Goal: Transaction & Acquisition: Purchase product/service

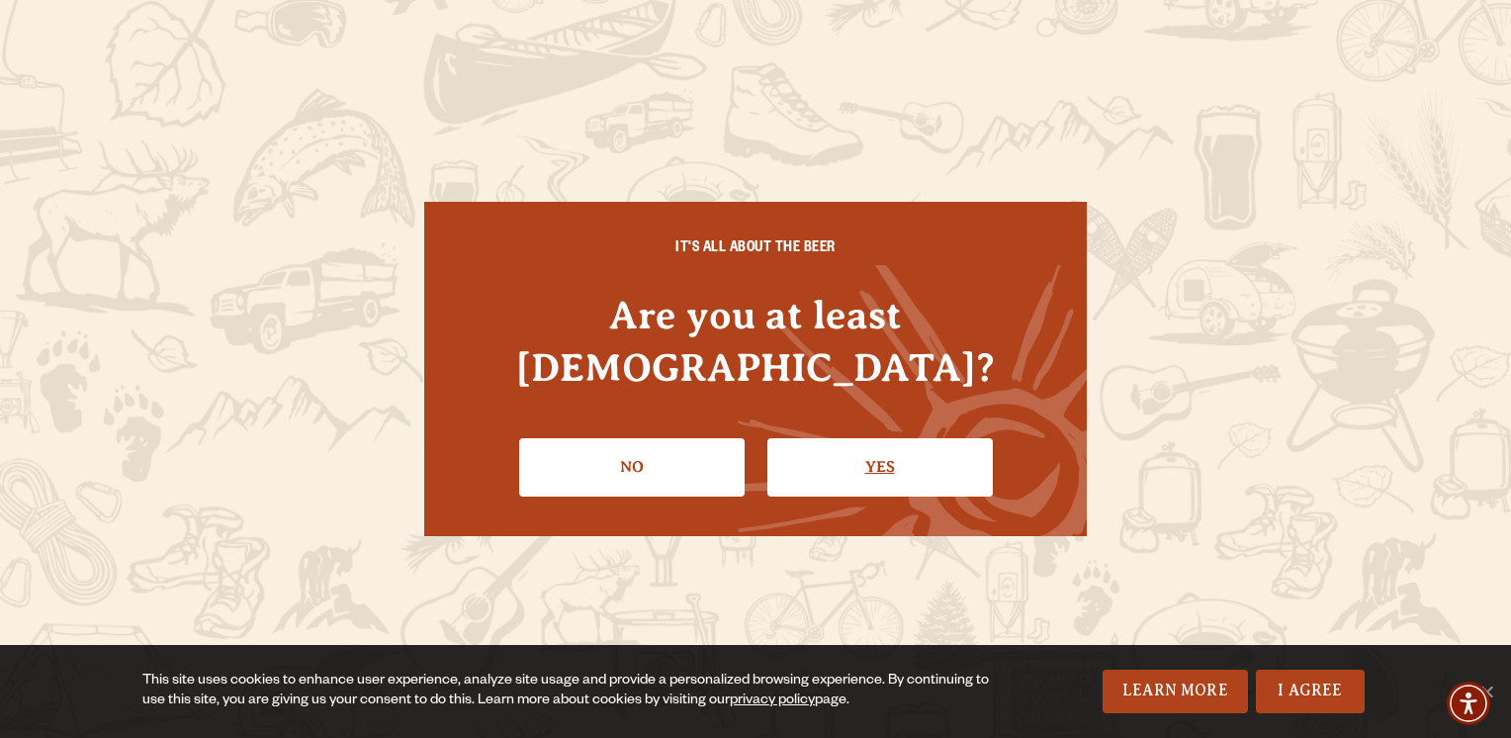
click at [879, 439] on link "Yes" at bounding box center [879, 466] width 225 height 57
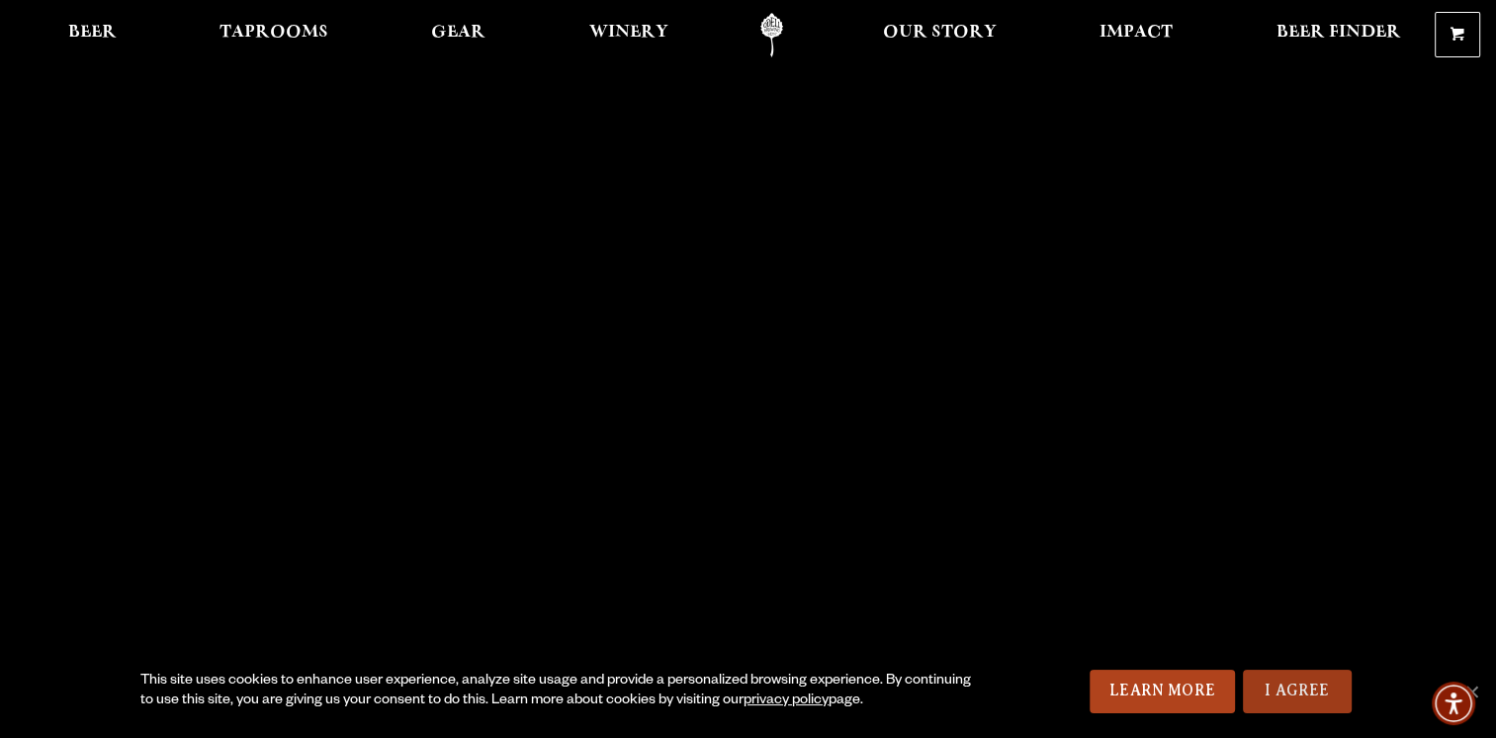
click at [1293, 686] on link "I Agree" at bounding box center [1297, 691] width 109 height 44
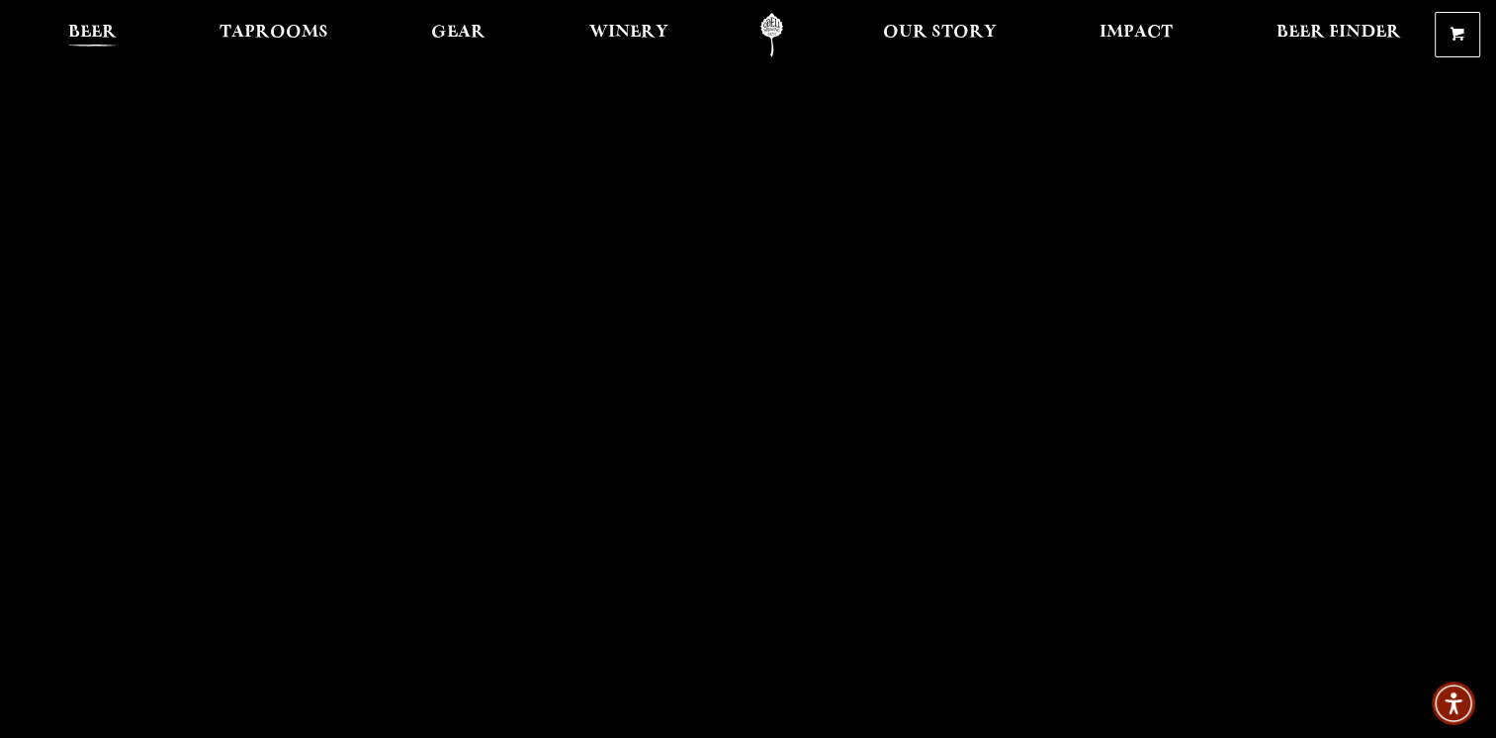
click at [100, 38] on span "Beer" at bounding box center [92, 33] width 48 height 16
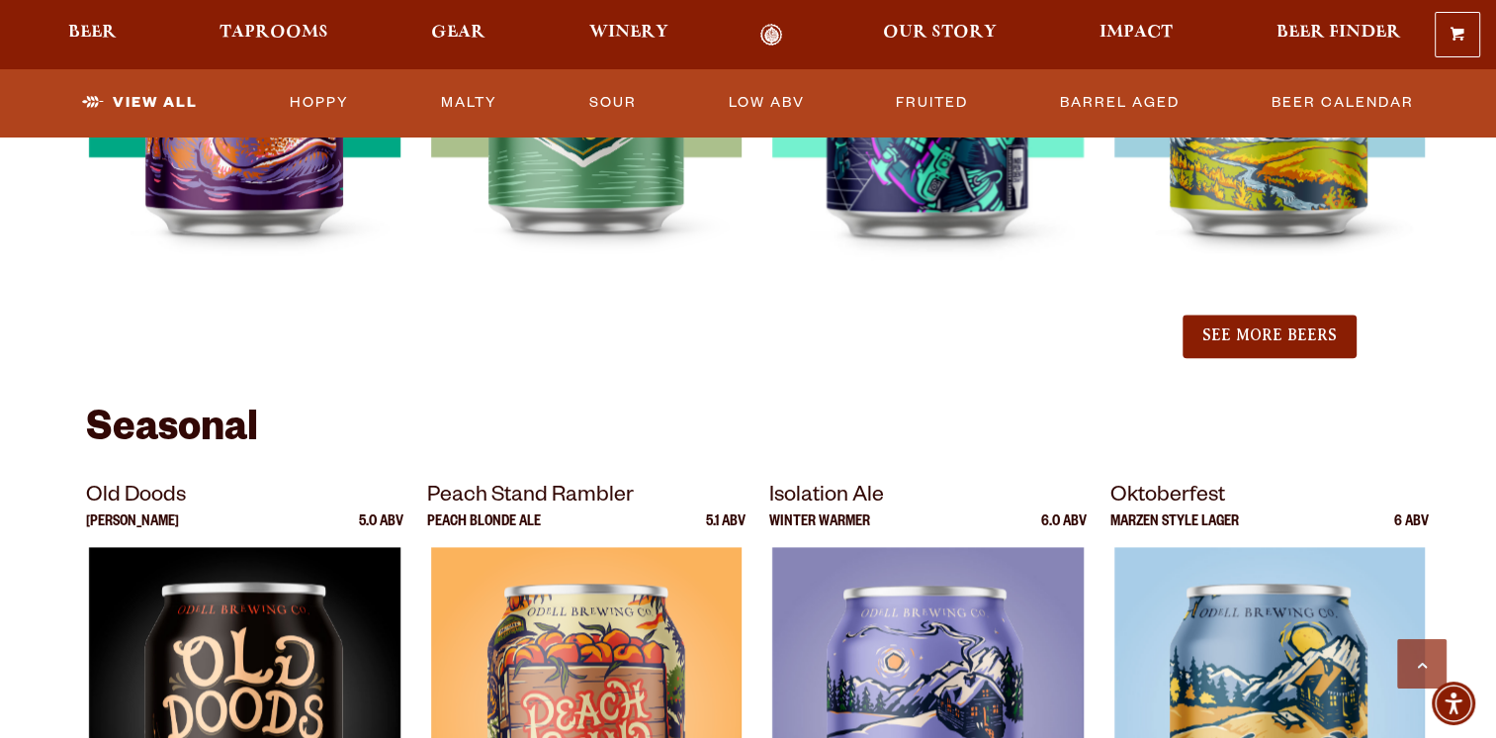
scroll to position [2413, 0]
click at [1275, 350] on button "See More Beers" at bounding box center [1270, 337] width 174 height 44
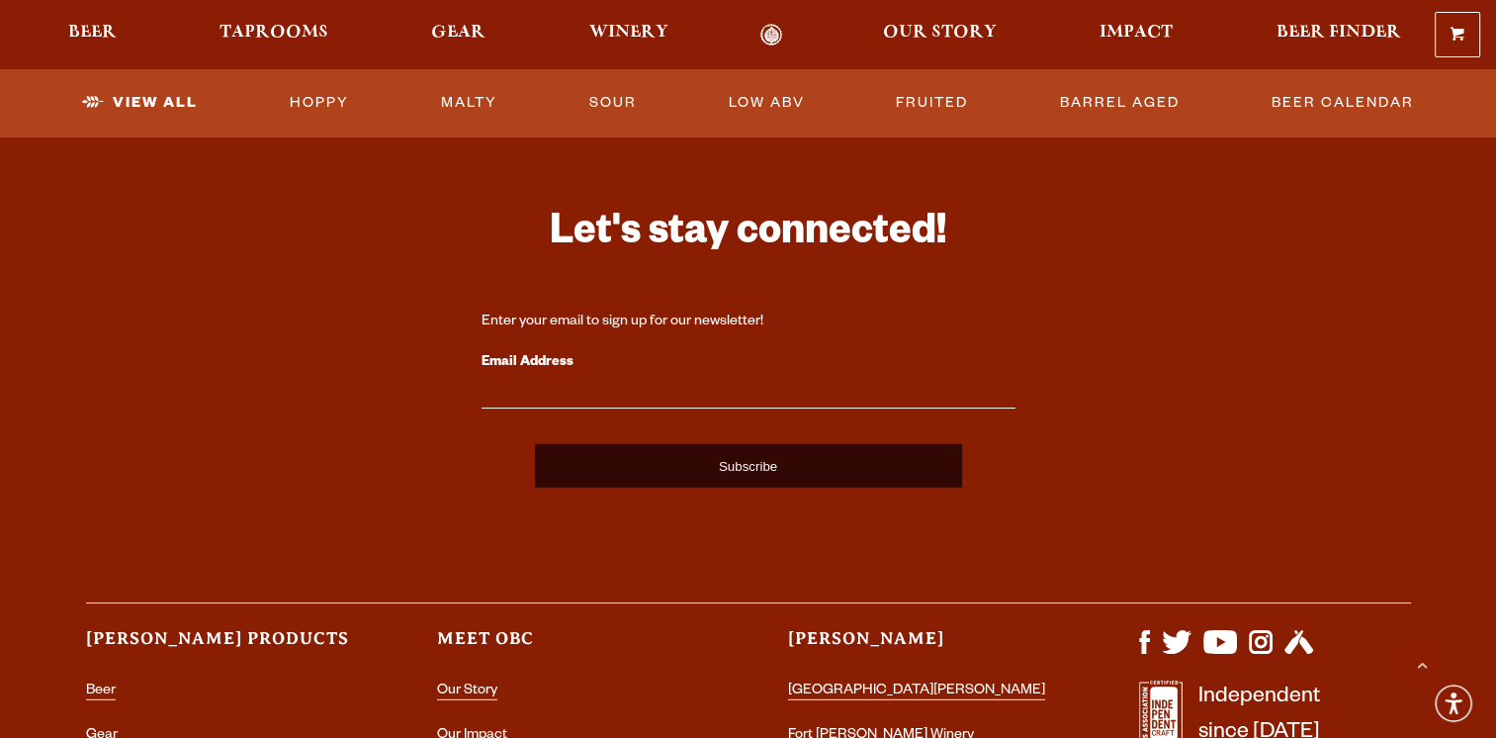
scroll to position [5300, 0]
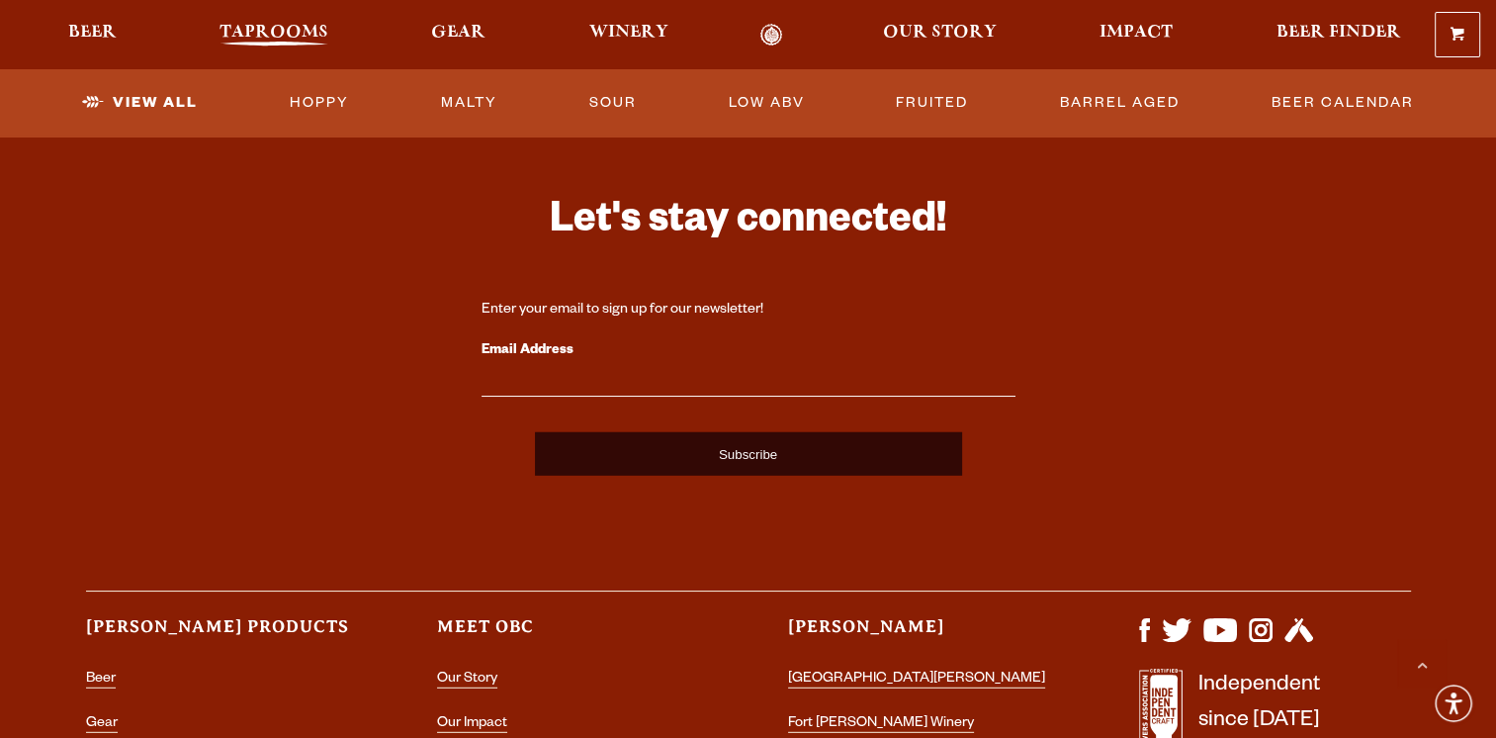
click at [290, 38] on span "Taprooms" at bounding box center [274, 33] width 109 height 16
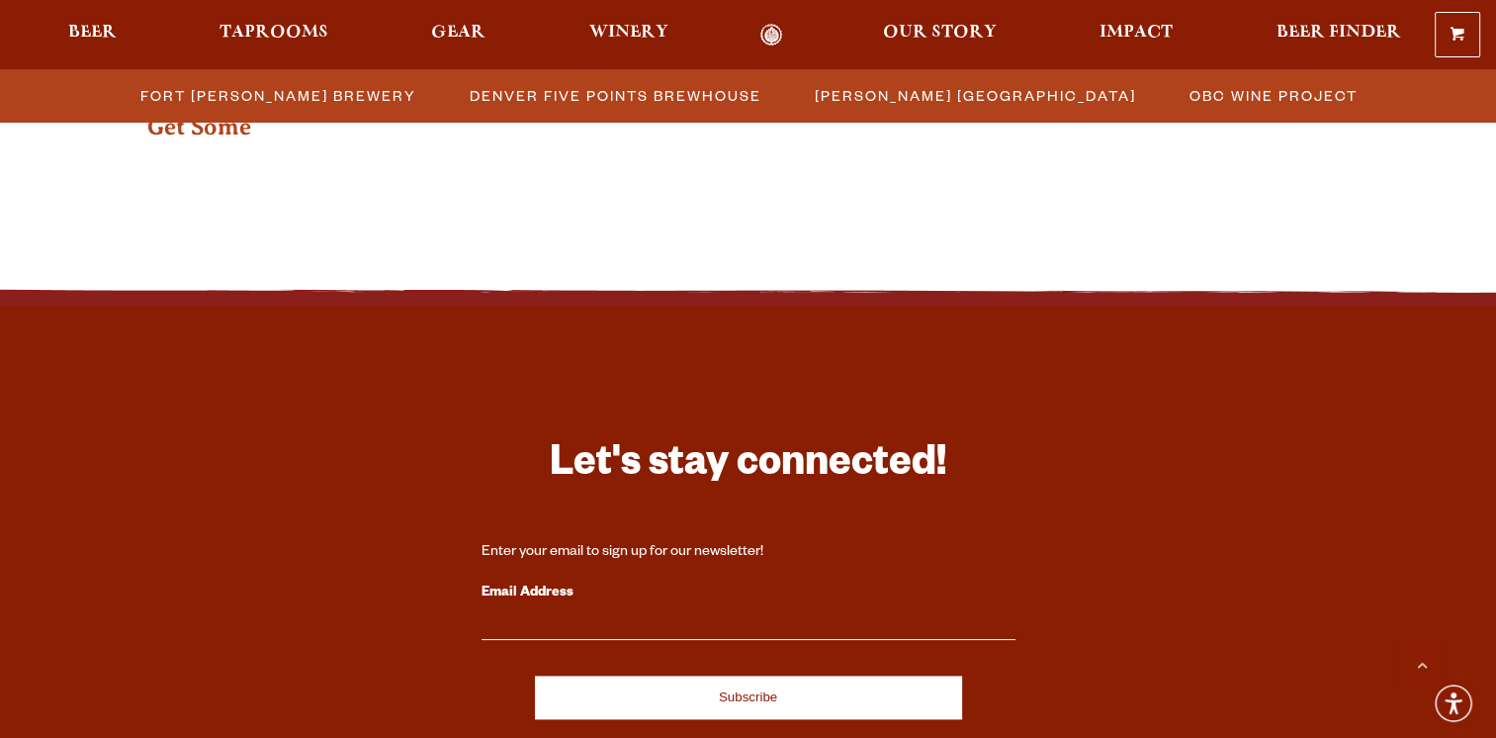
scroll to position [2413, 0]
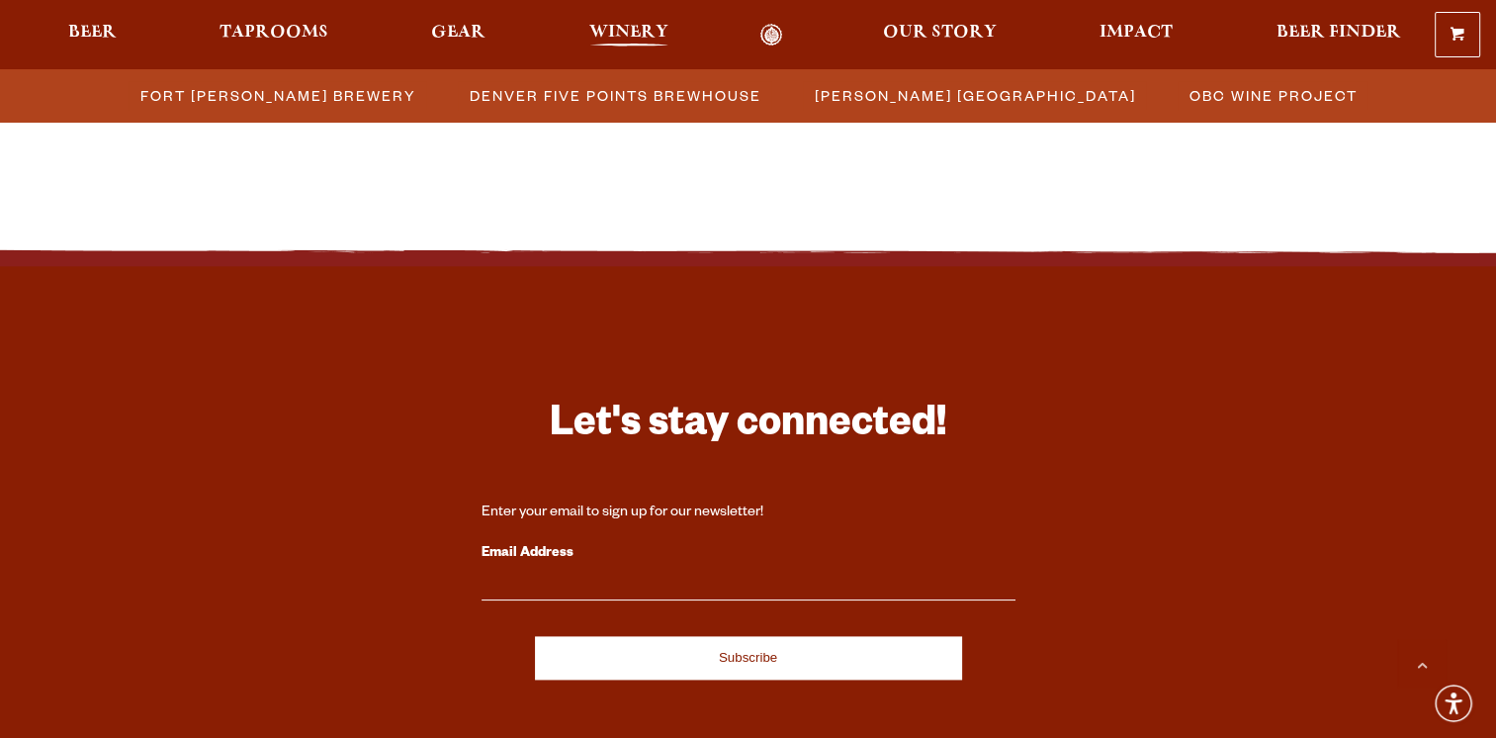
click at [613, 40] on span "Winery" at bounding box center [628, 33] width 79 height 16
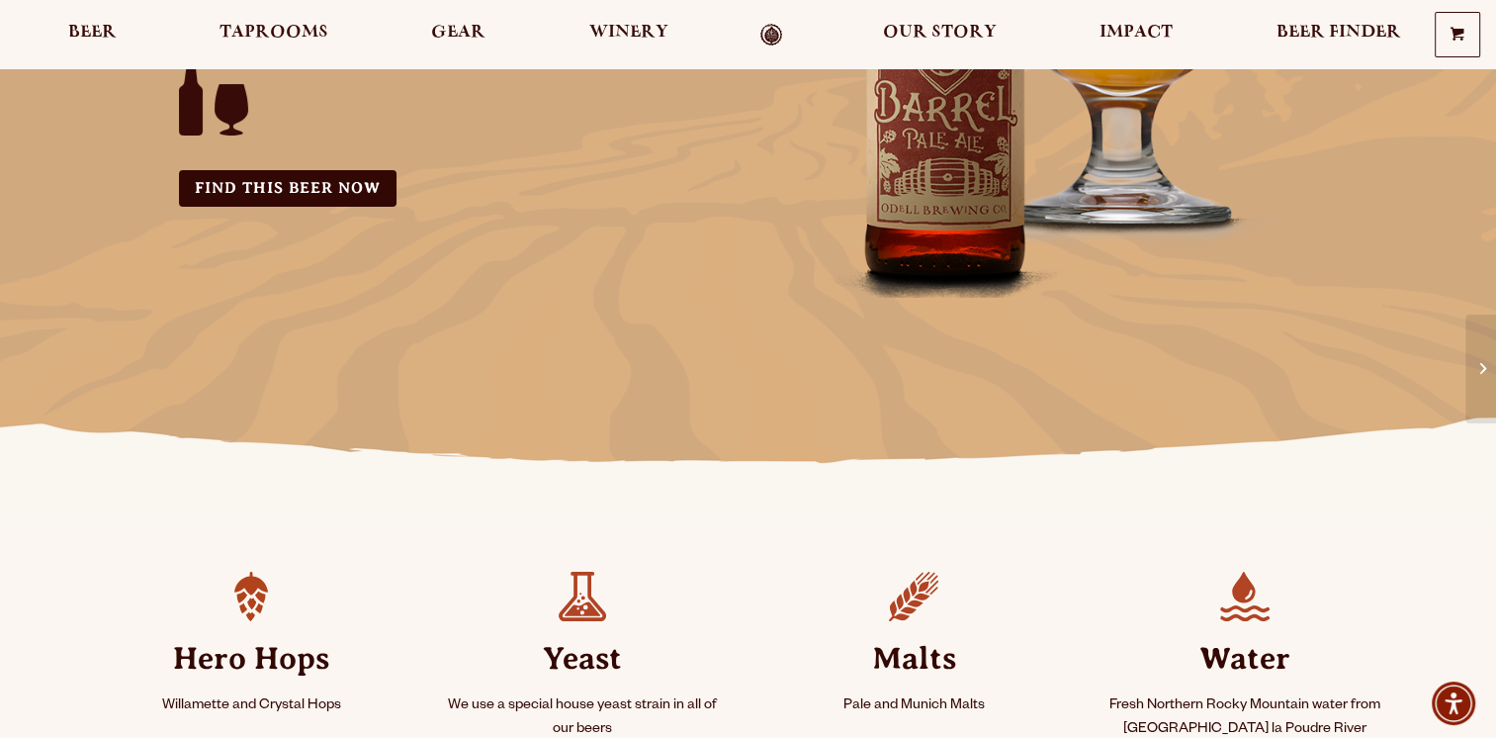
scroll to position [356, 0]
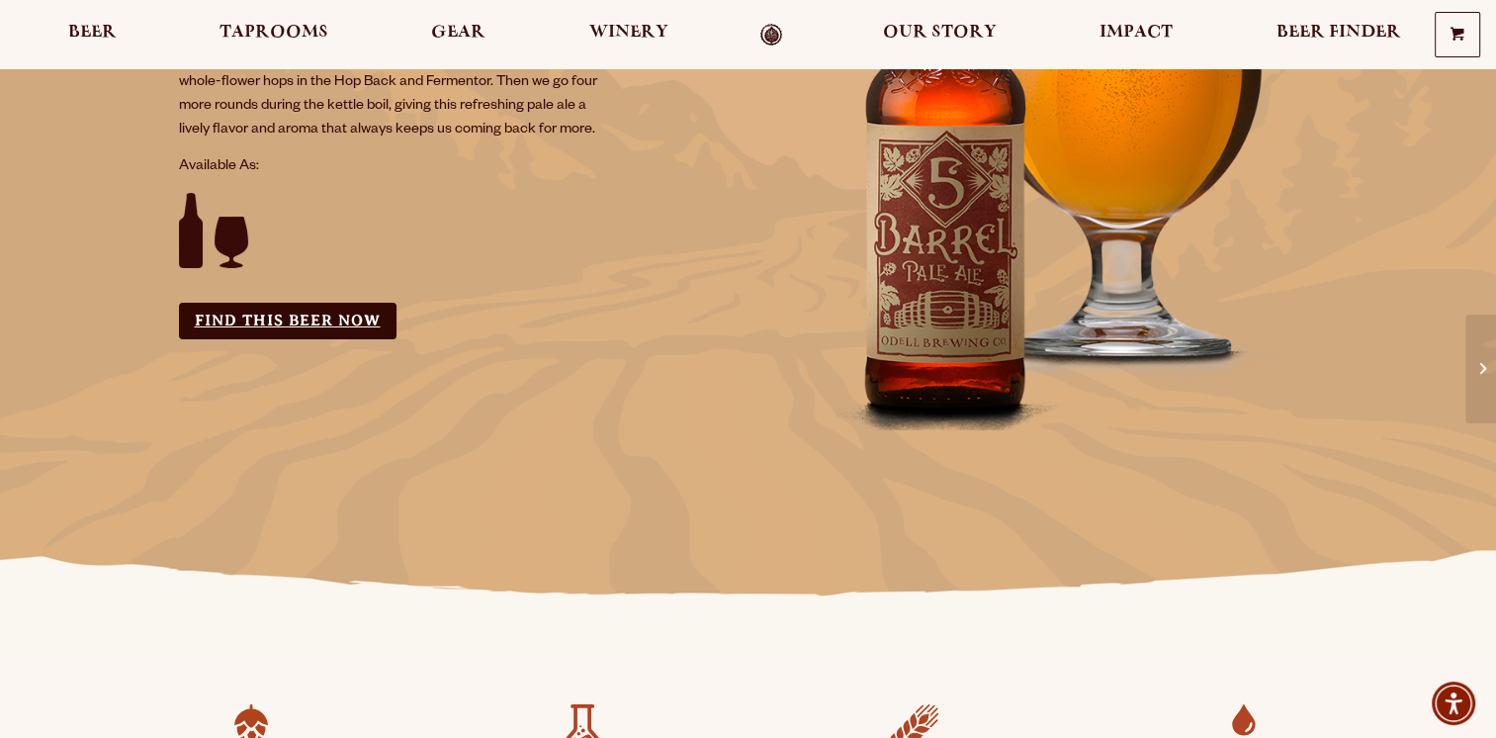
click at [330, 319] on link "Find this Beer Now" at bounding box center [288, 321] width 218 height 37
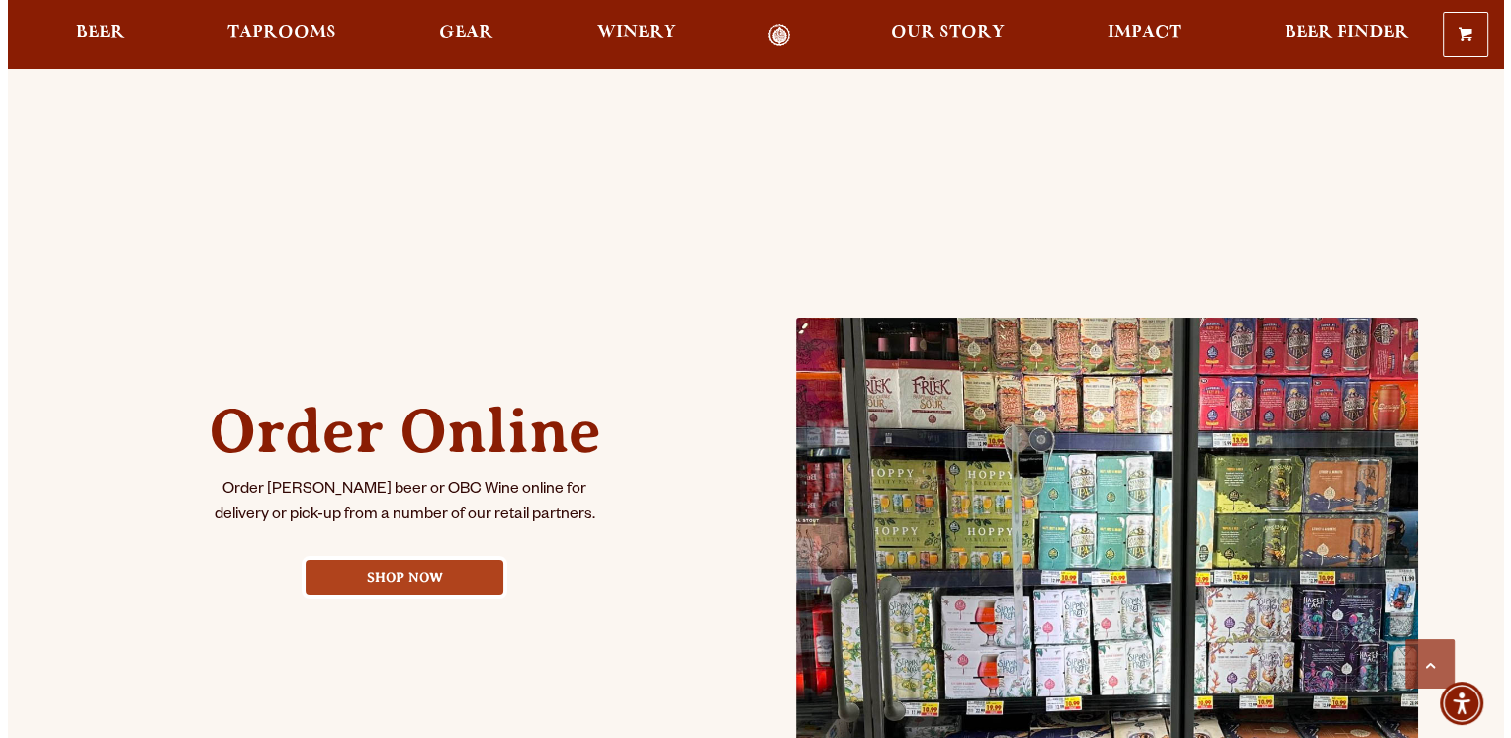
scroll to position [876, 0]
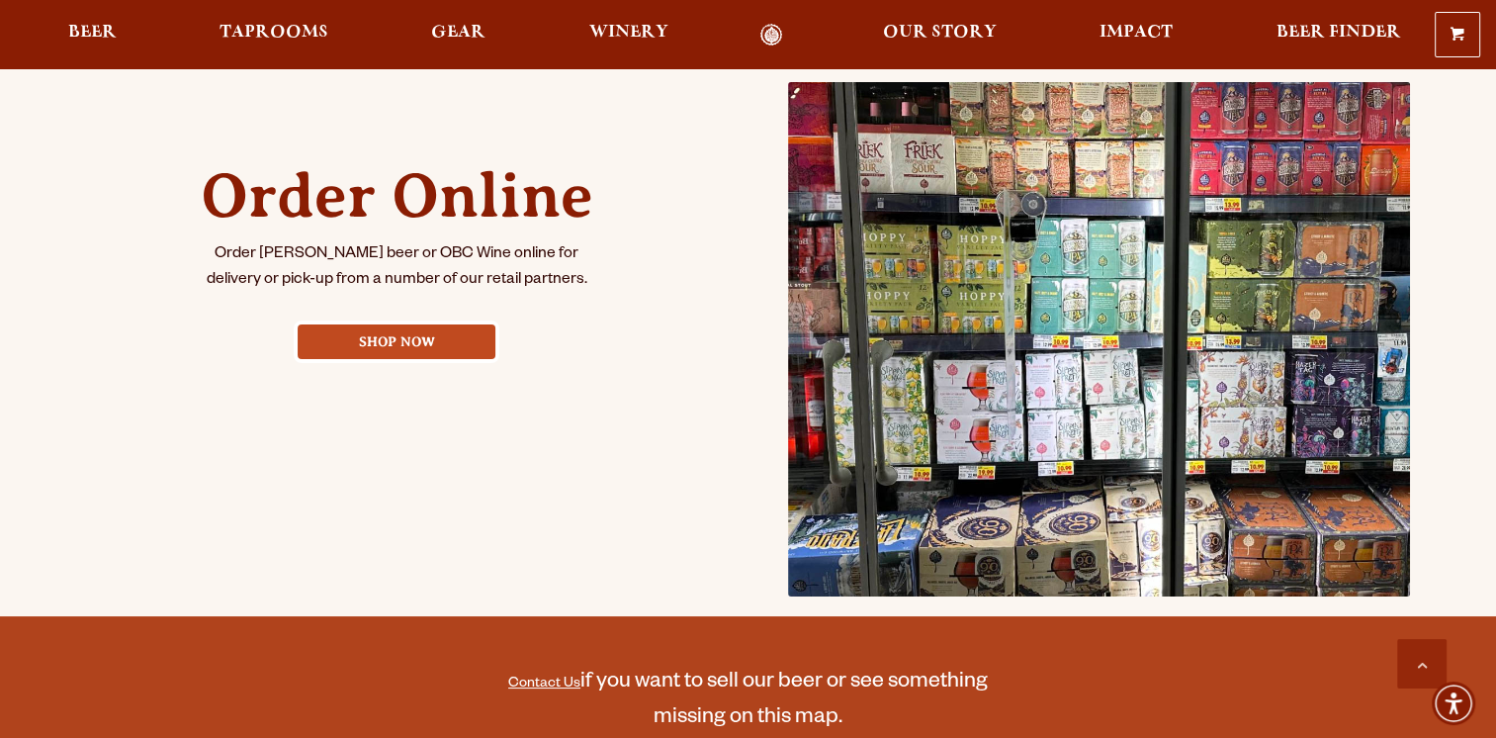
click at [402, 334] on link "Shop Now" at bounding box center [397, 341] width 198 height 35
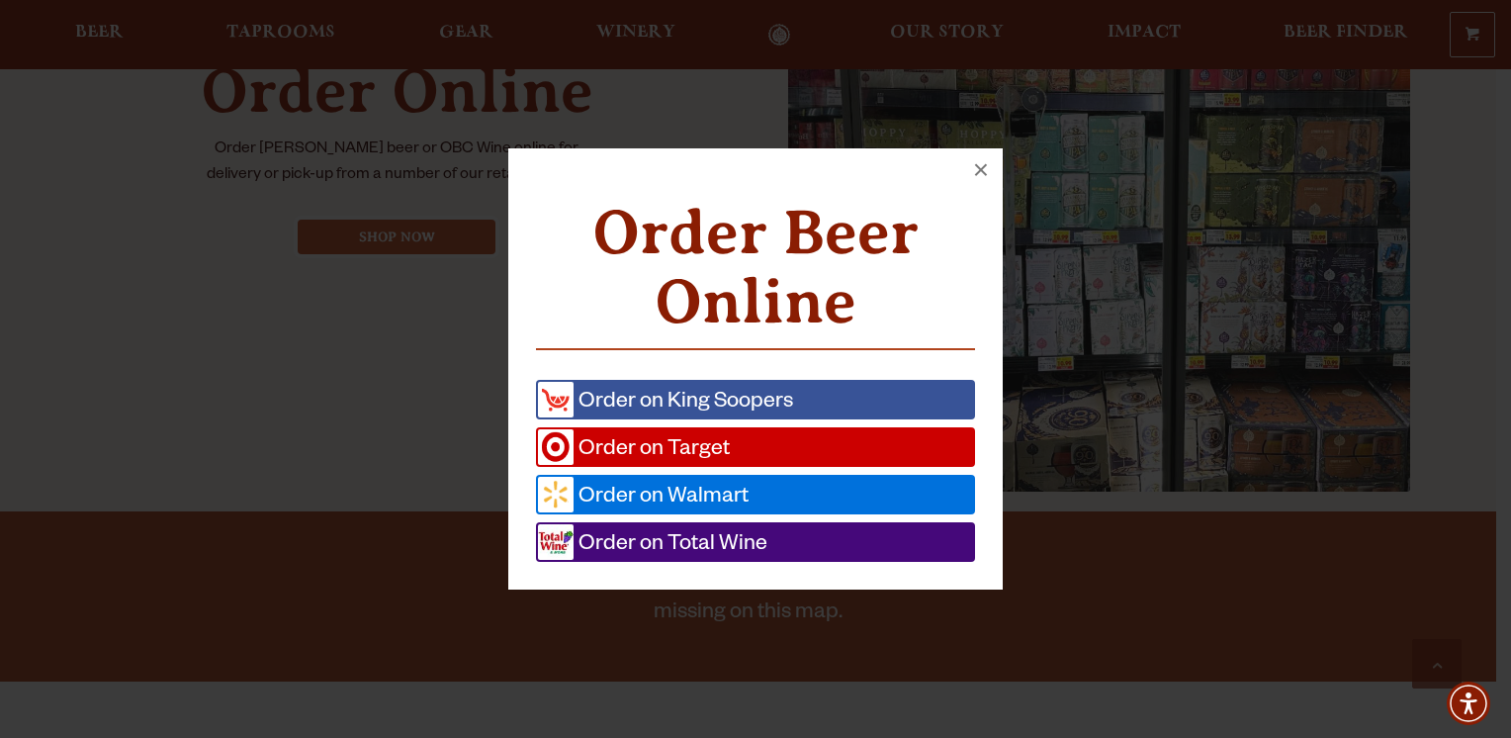
scroll to position [981, 0]
click at [680, 402] on span "Order on King Soopers" at bounding box center [684, 400] width 220 height 36
click at [667, 444] on span "Order on Target" at bounding box center [652, 447] width 156 height 36
click at [625, 495] on span "Order on Walmart" at bounding box center [661, 495] width 175 height 36
click at [617, 534] on span "Order on Total Wine" at bounding box center [671, 542] width 194 height 36
